Goal: Information Seeking & Learning: Learn about a topic

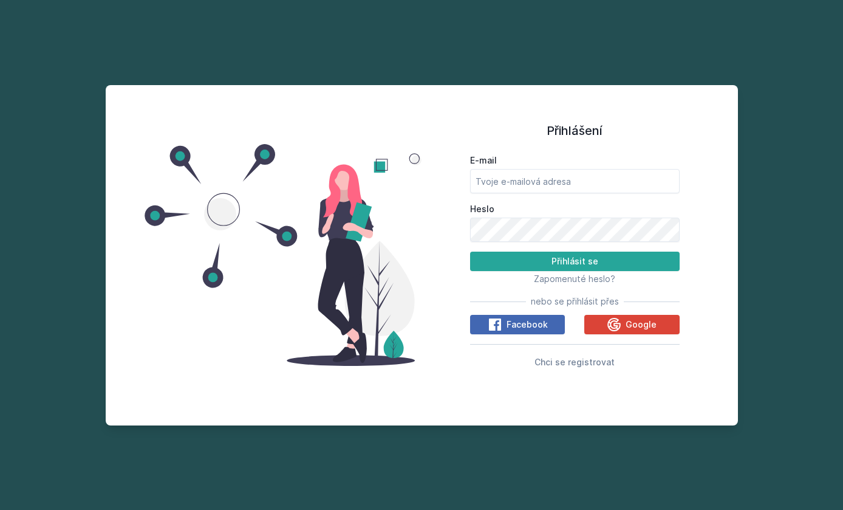
click at [666, 334] on button "Google" at bounding box center [631, 324] width 95 height 19
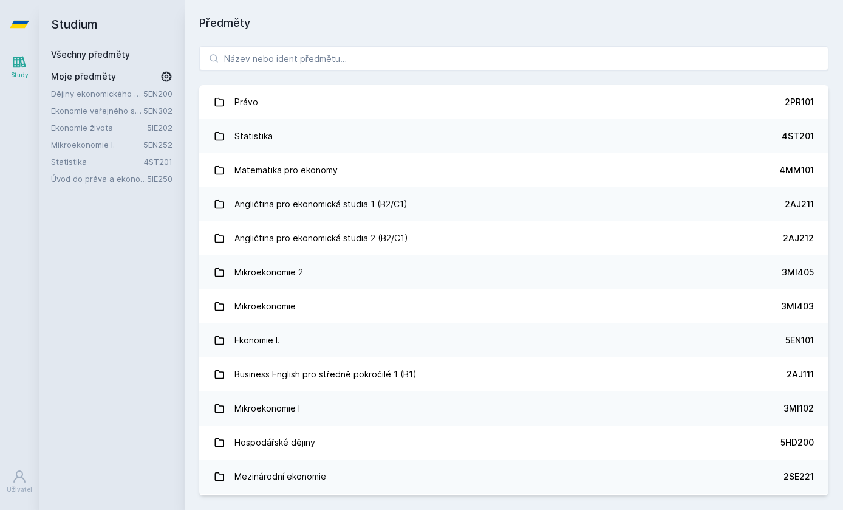
click at [104, 125] on link "Ekonomie života" at bounding box center [99, 127] width 96 height 12
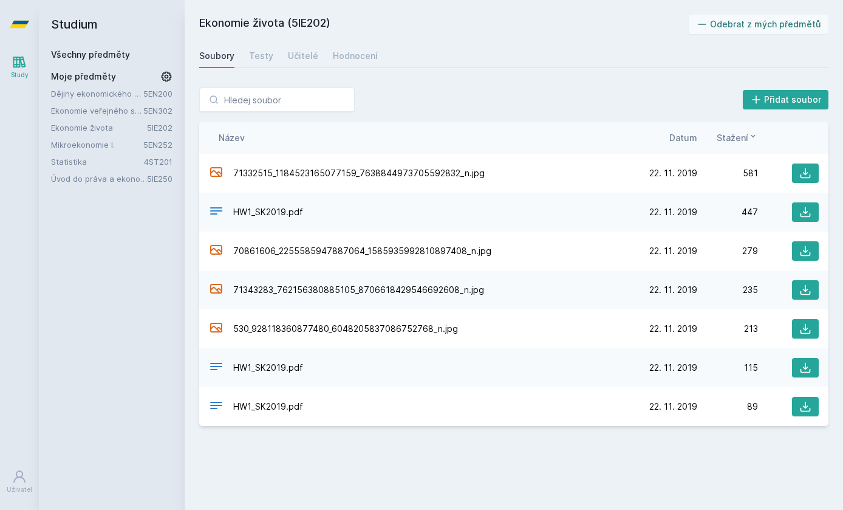
click at [338, 64] on link "Hodnocení" at bounding box center [355, 56] width 45 height 24
